Goal: Information Seeking & Learning: Check status

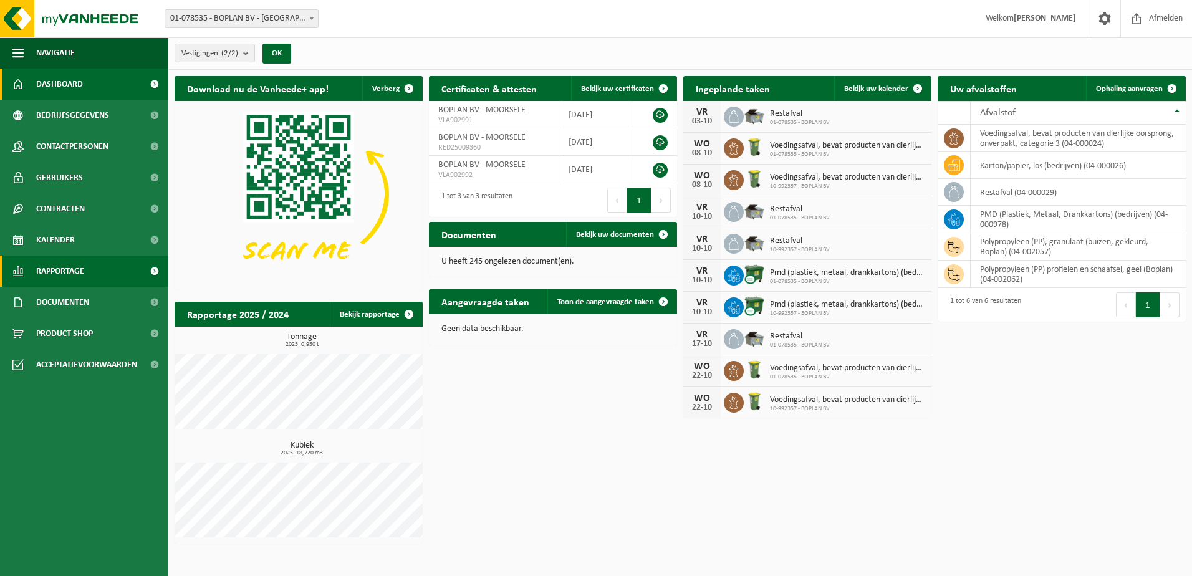
click at [85, 270] on link "Rapportage" at bounding box center [84, 271] width 168 height 31
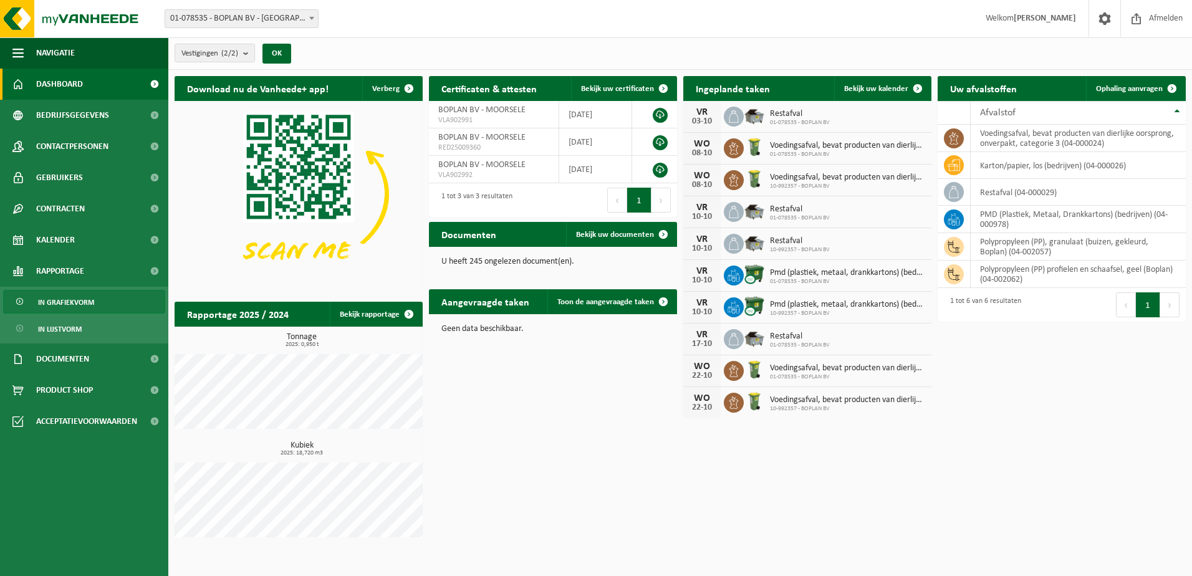
click at [86, 294] on span "In grafiekvorm" at bounding box center [66, 303] width 56 height 24
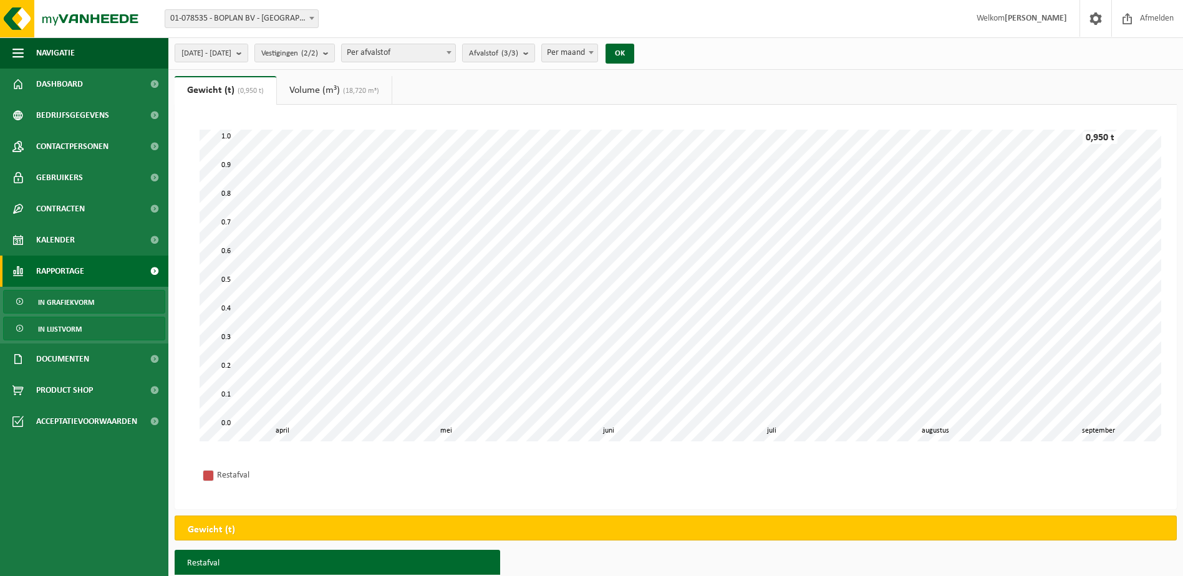
click at [84, 317] on link "In lijstvorm" at bounding box center [84, 329] width 162 height 24
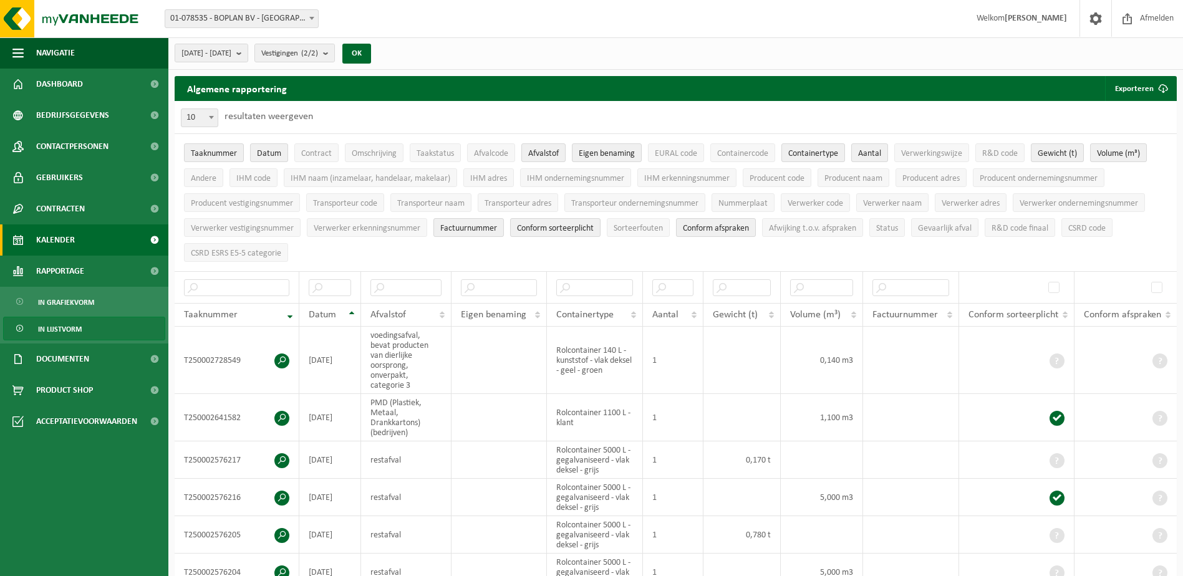
click at [65, 234] on span "Kalender" at bounding box center [55, 239] width 39 height 31
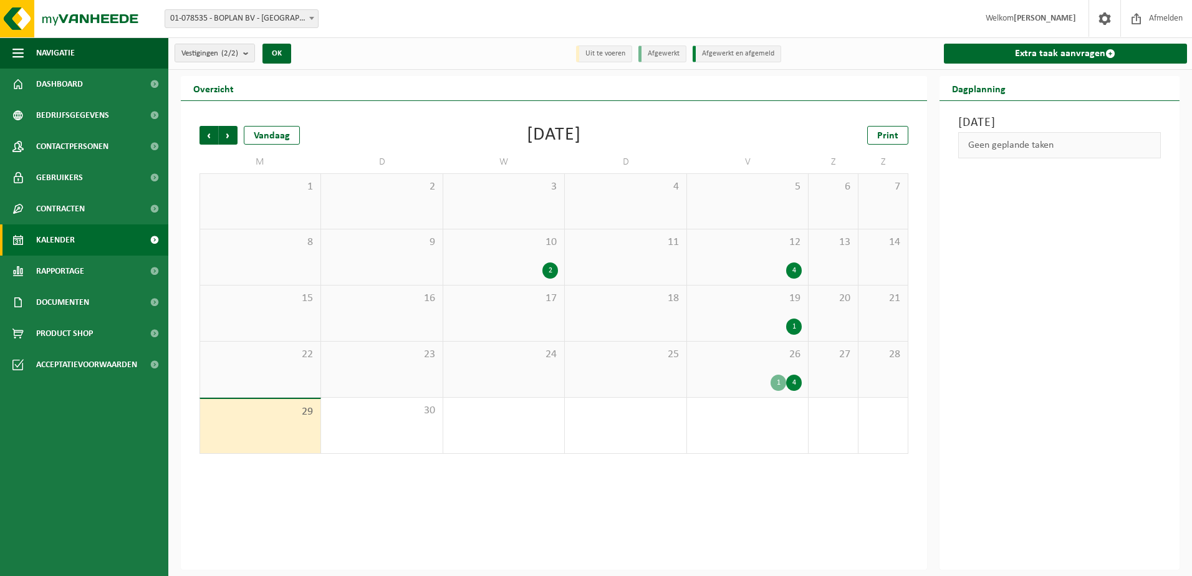
click at [799, 324] on div "1" at bounding box center [794, 327] width 16 height 16
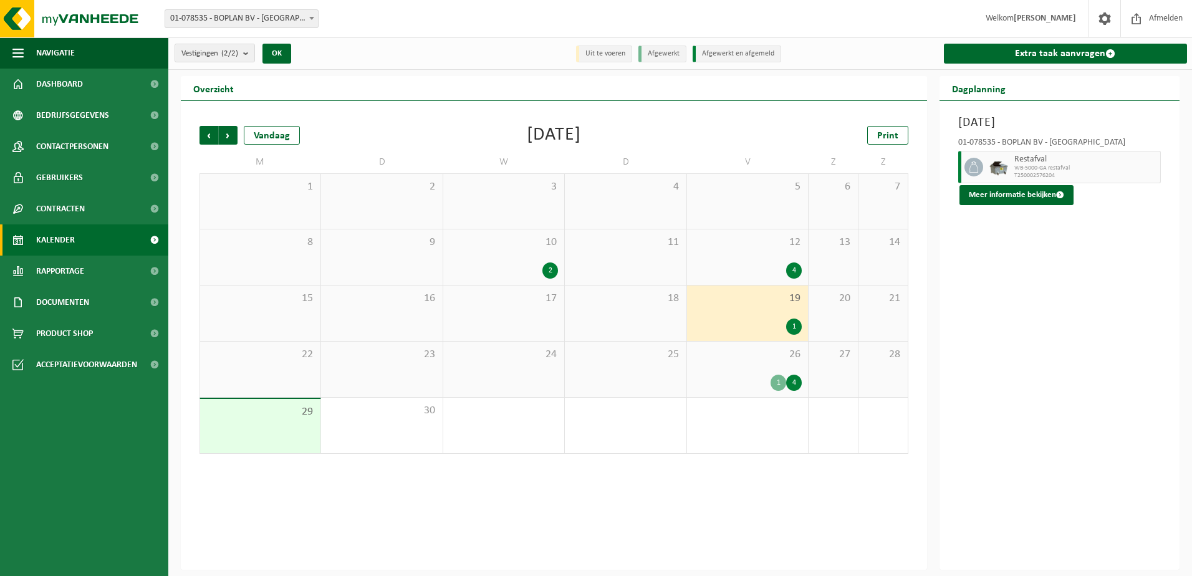
click at [734, 364] on div "26 1 4" at bounding box center [747, 369] width 121 height 55
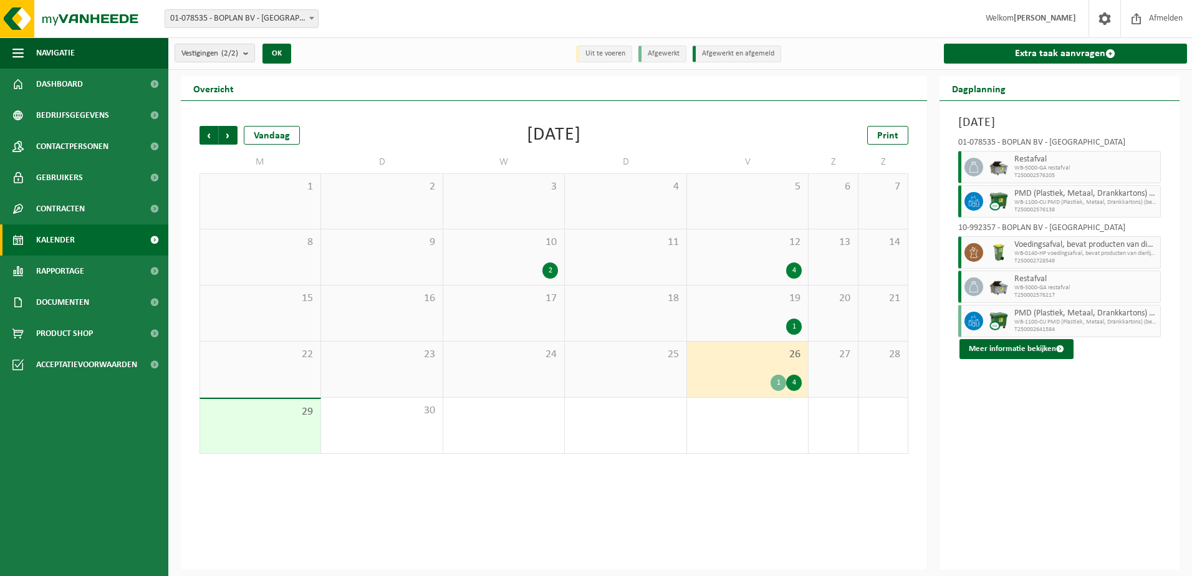
click at [723, 254] on div "12 4" at bounding box center [747, 256] width 121 height 55
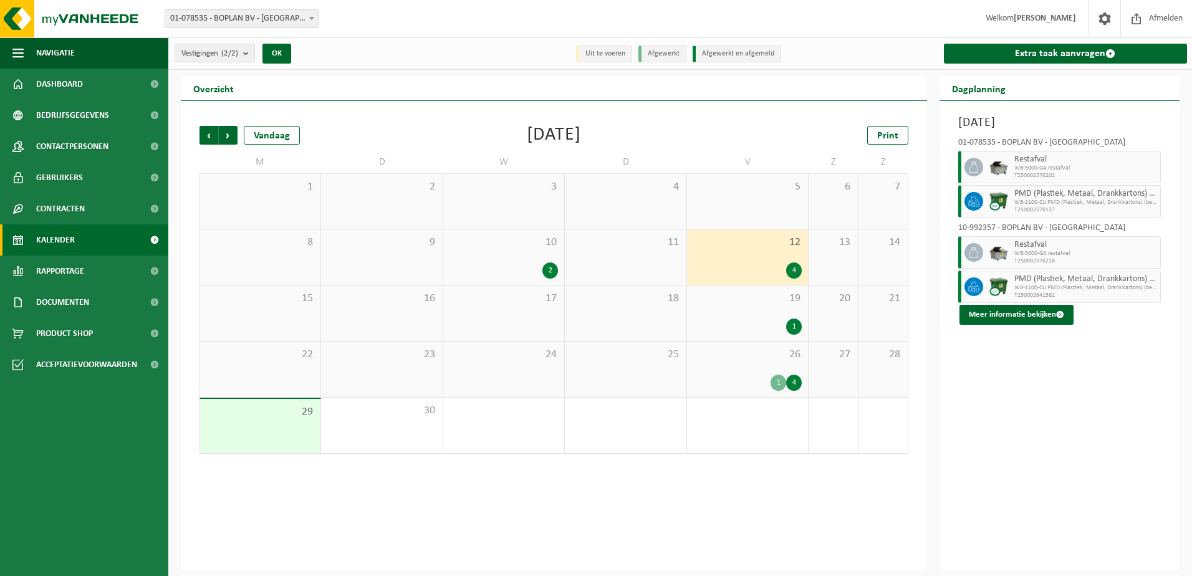
click at [456, 241] on span "10" at bounding box center [504, 243] width 108 height 14
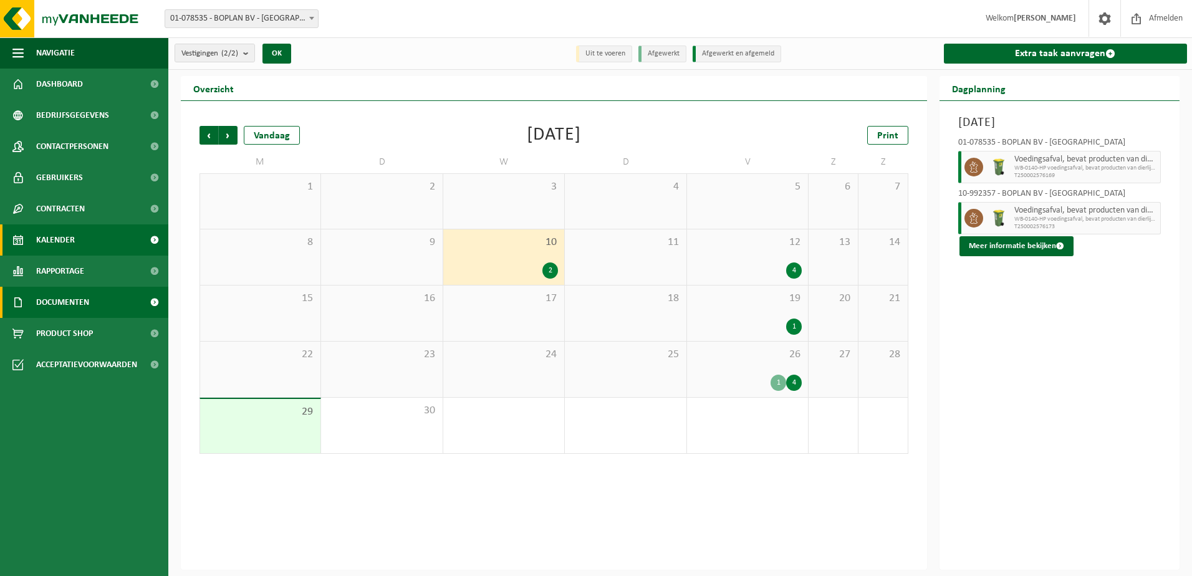
click at [105, 304] on link "Documenten" at bounding box center [84, 302] width 168 height 31
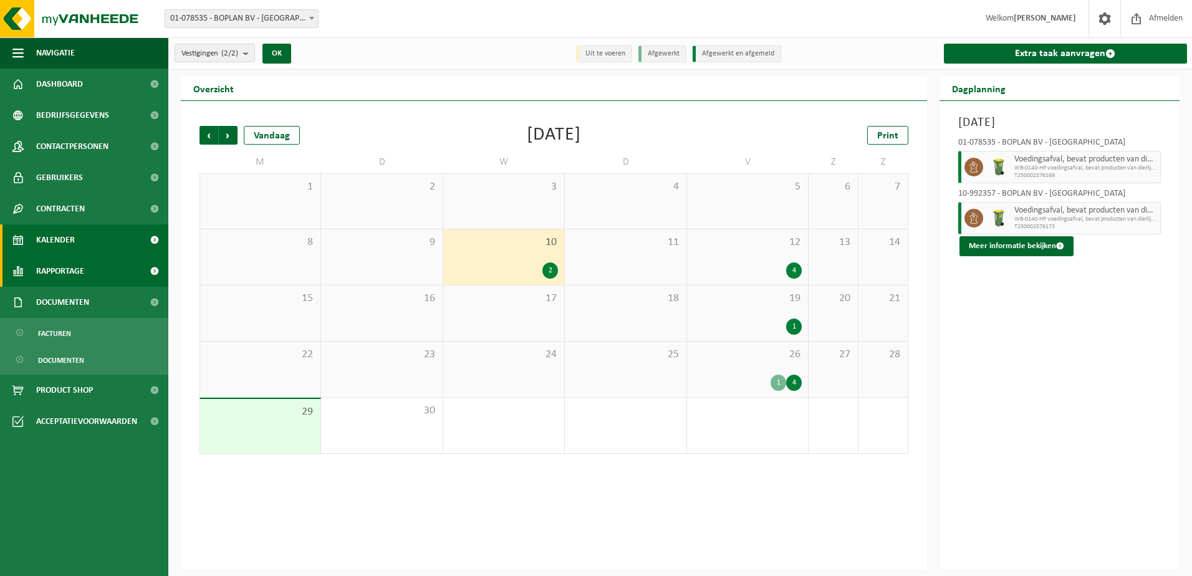
click at [69, 280] on span "Rapportage" at bounding box center [60, 271] width 48 height 31
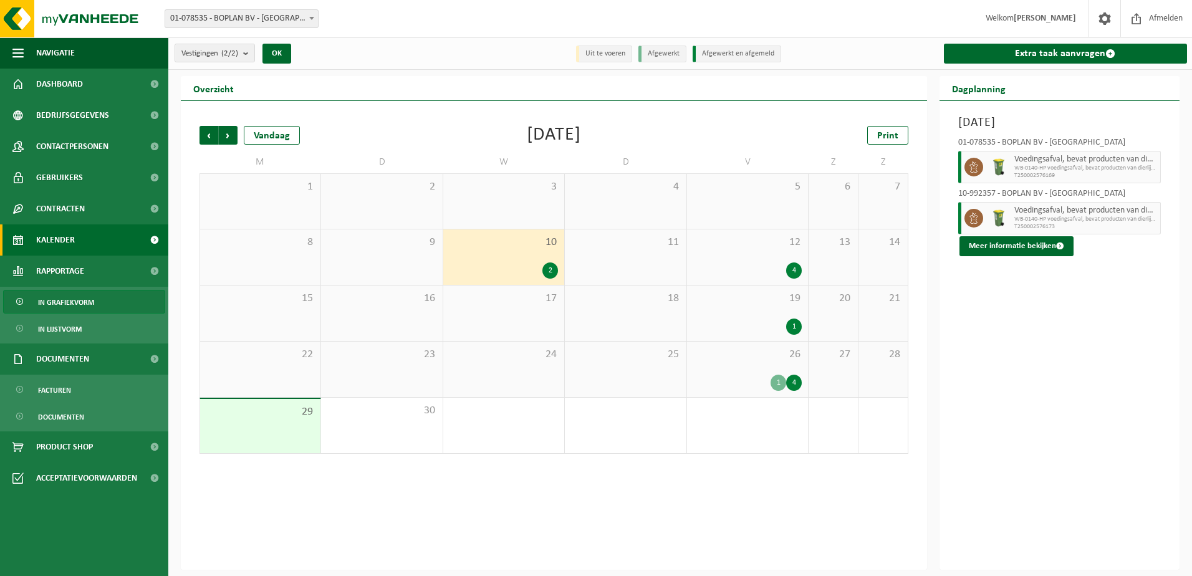
click at [68, 297] on span "In grafiekvorm" at bounding box center [66, 303] width 56 height 24
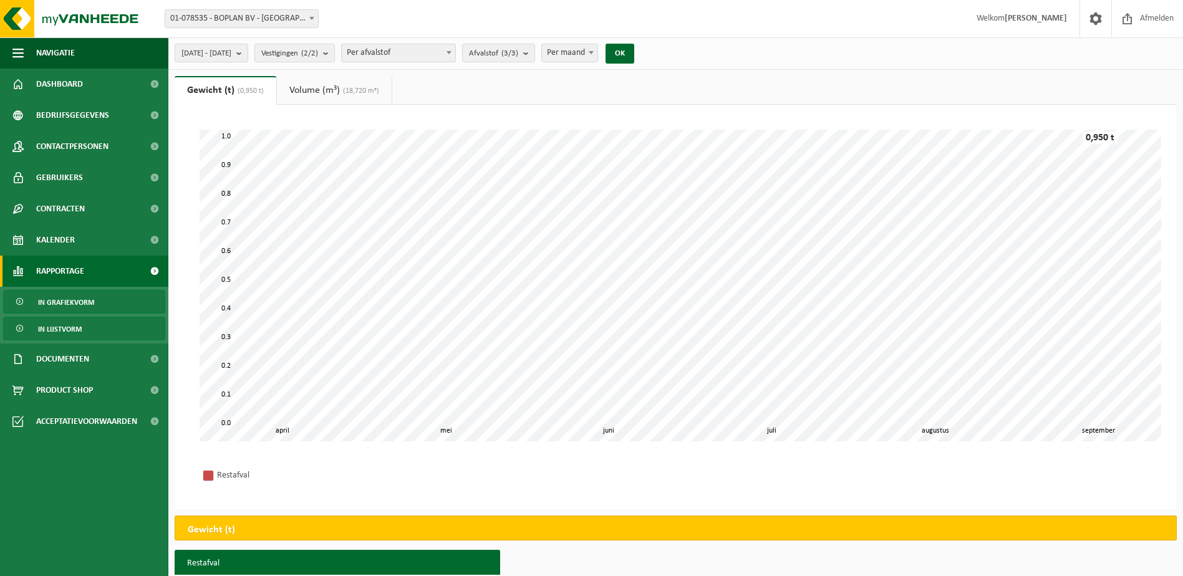
click at [74, 324] on span "In lijstvorm" at bounding box center [60, 329] width 44 height 24
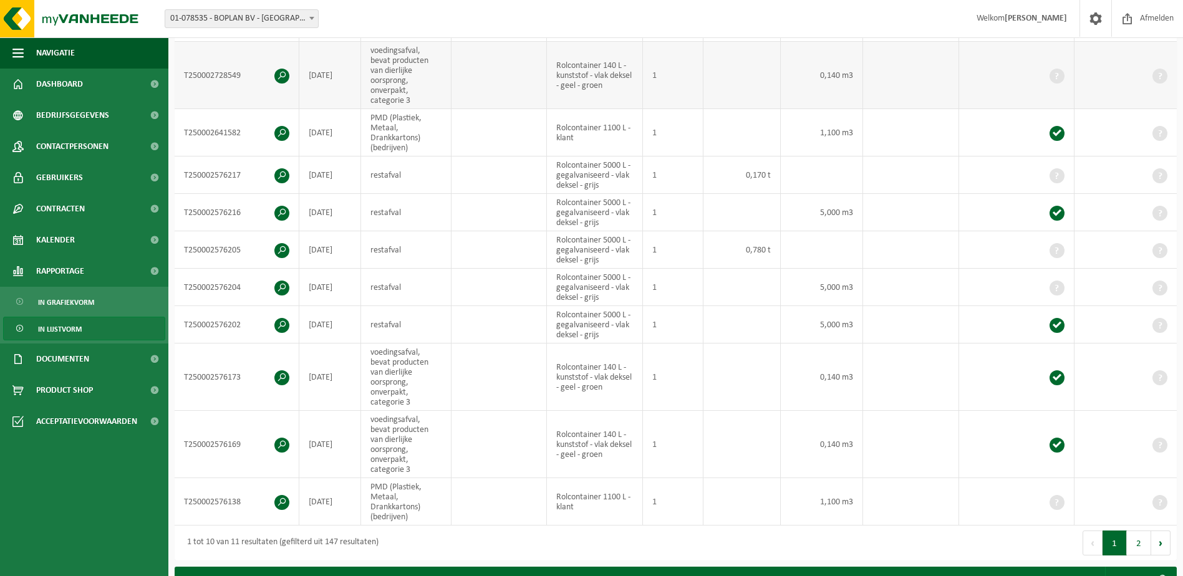
scroll to position [312, 0]
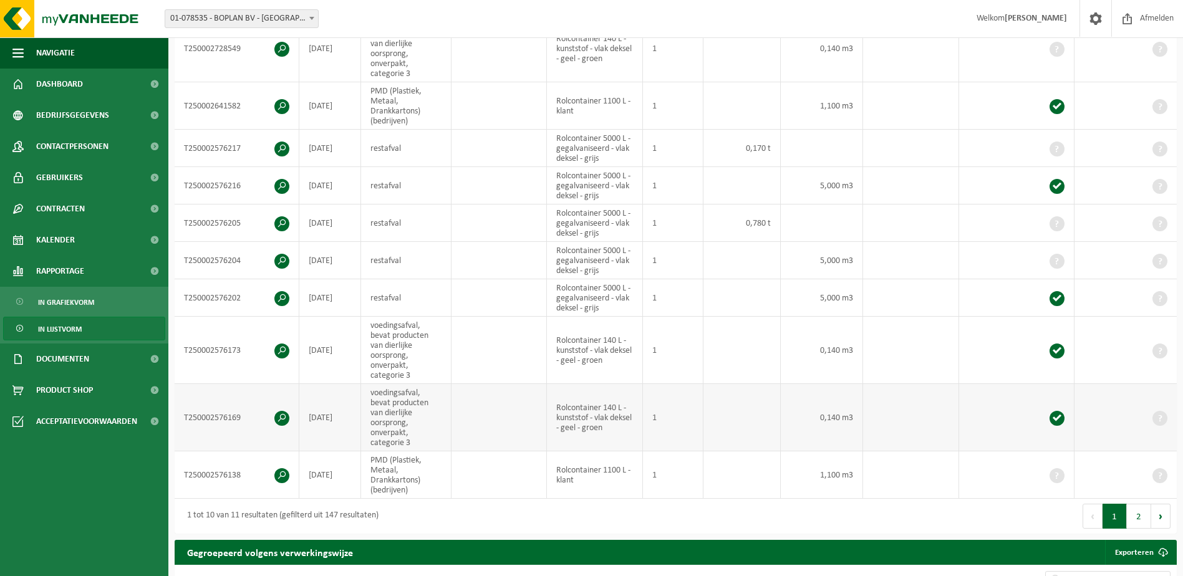
click at [1058, 416] on span at bounding box center [1056, 418] width 15 height 15
click at [910, 441] on td at bounding box center [911, 417] width 96 height 67
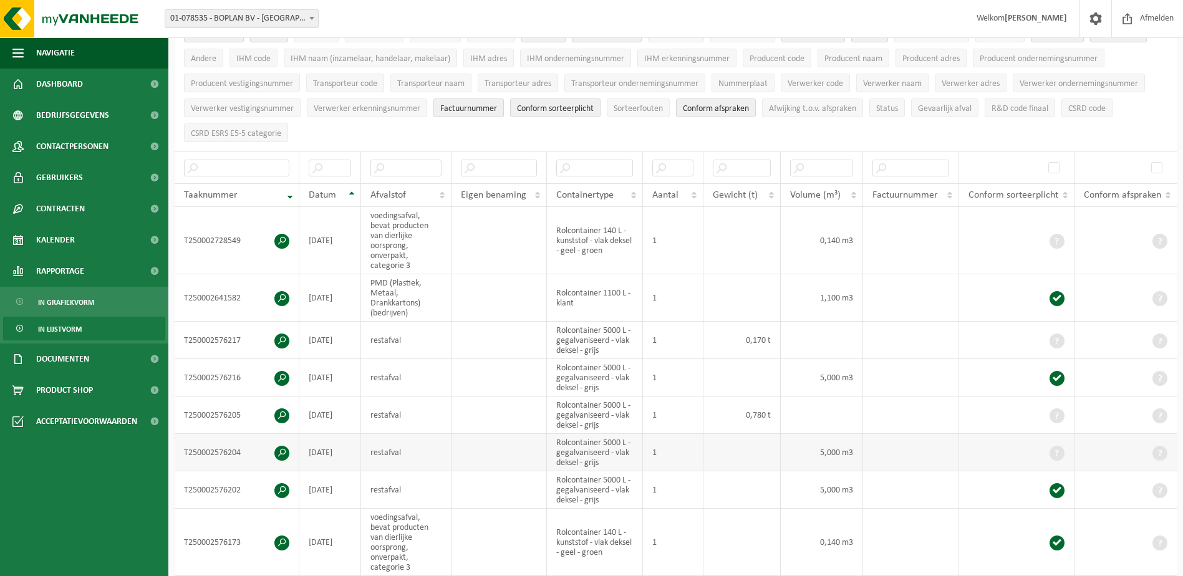
scroll to position [125, 0]
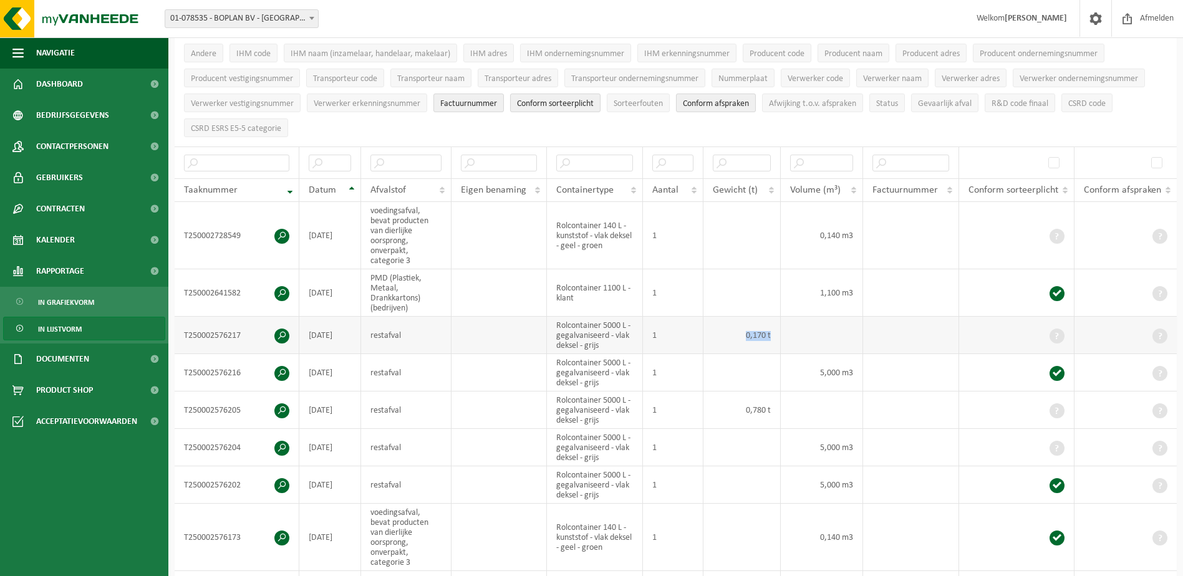
drag, startPoint x: 746, startPoint y: 335, endPoint x: 782, endPoint y: 329, distance: 36.6
click at [782, 329] on tr "T250002576217 2025-09-26 restafval Rolcontainer 5000 L - gegalvaniseerd - vlak …" at bounding box center [676, 335] width 1002 height 37
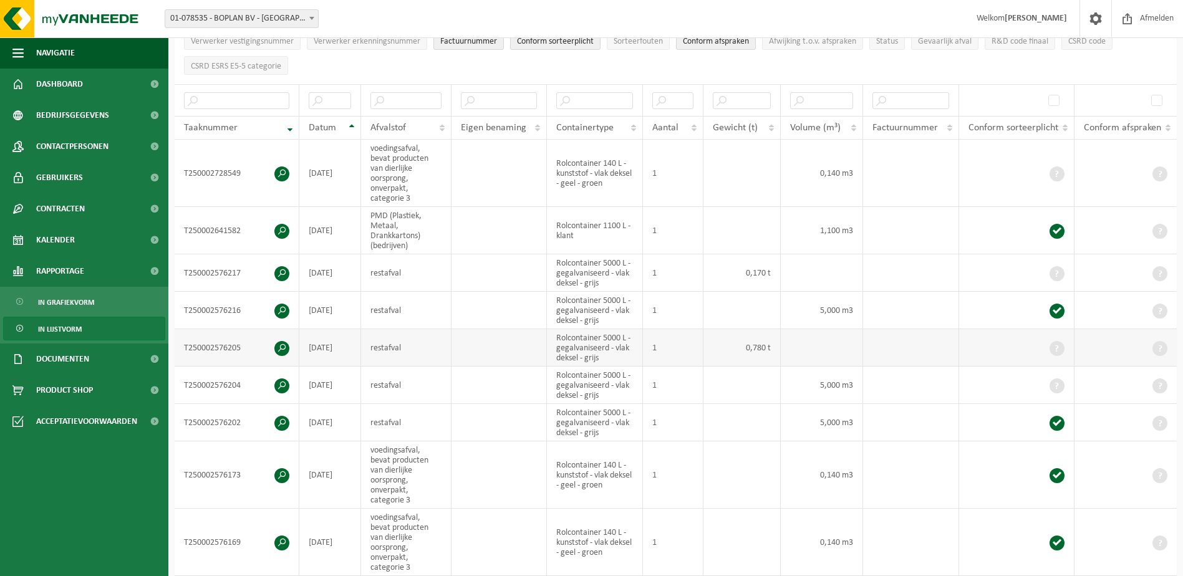
click at [764, 345] on td "0,780 t" at bounding box center [741, 347] width 77 height 37
click at [721, 404] on td at bounding box center [741, 422] width 77 height 37
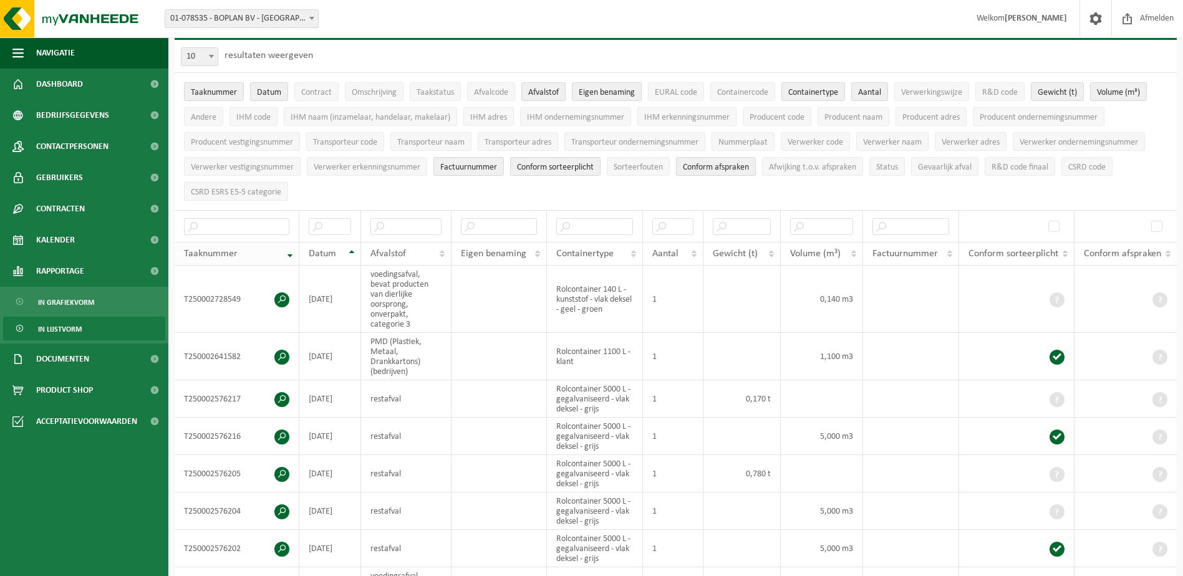
scroll to position [0, 0]
